Goal: Task Accomplishment & Management: Manage account settings

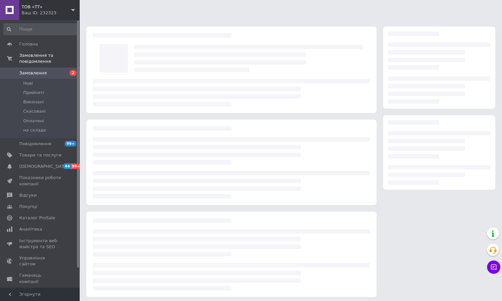
click at [67, 70] on span "2" at bounding box center [70, 73] width 18 height 6
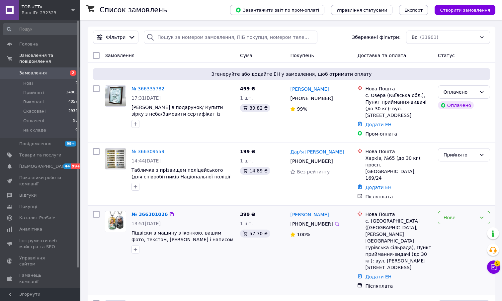
click at [483, 216] on icon at bounding box center [482, 217] width 4 height 2
click at [462, 213] on li "Прийнято" at bounding box center [463, 216] width 51 height 12
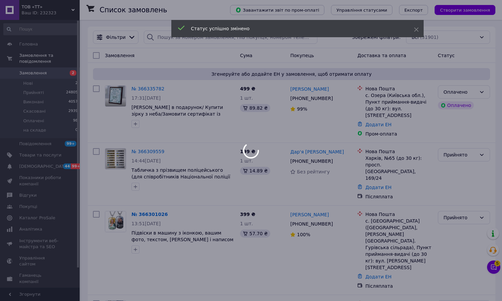
click at [492, 265] on div at bounding box center [251, 150] width 502 height 301
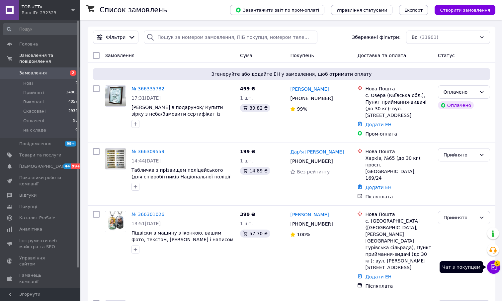
click at [496, 265] on span "5" at bounding box center [497, 263] width 6 height 6
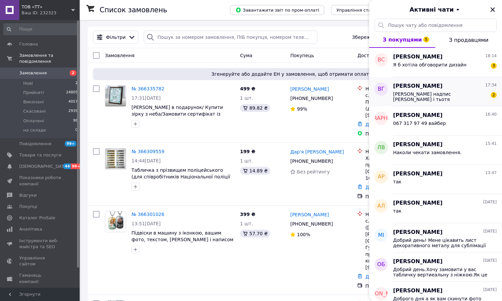
click at [436, 92] on span "[PERSON_NAME] надпис [PERSON_NAME] і тьотя [PERSON_NAME] від 806 екіпажу" at bounding box center [440, 96] width 94 height 11
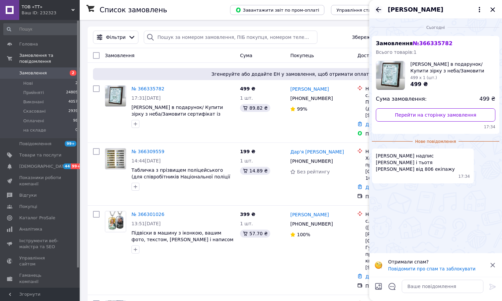
click at [379, 11] on icon "Назад" at bounding box center [378, 10] width 8 height 8
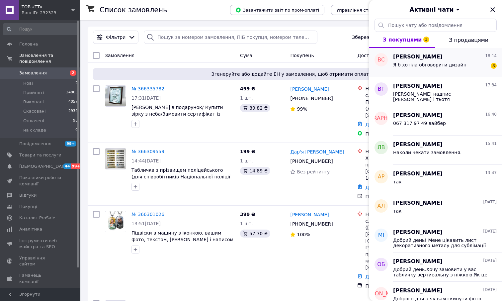
click at [419, 59] on span "[PERSON_NAME]" at bounding box center [417, 57] width 49 height 8
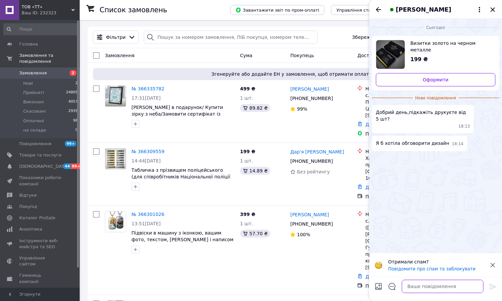
click at [427, 290] on textarea at bounding box center [443, 285] width 82 height 13
type textarea "тільки опт від 100шт"
click at [492, 285] on icon at bounding box center [493, 286] width 8 height 8
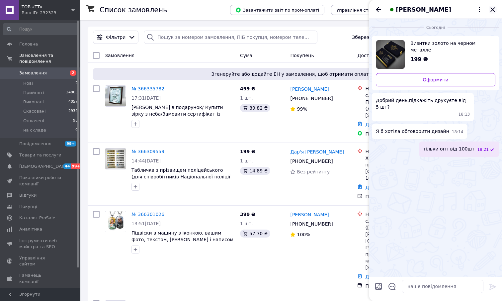
click at [492, 8] on icon "Закрити" at bounding box center [492, 9] width 4 height 4
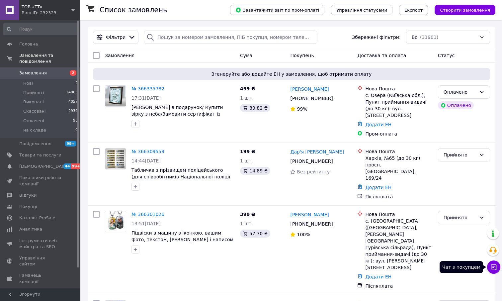
click at [496, 267] on icon at bounding box center [493, 267] width 7 height 7
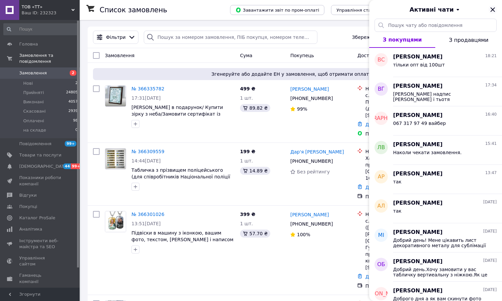
click at [495, 9] on icon "Закрити" at bounding box center [493, 10] width 8 height 8
